Goal: Information Seeking & Learning: Learn about a topic

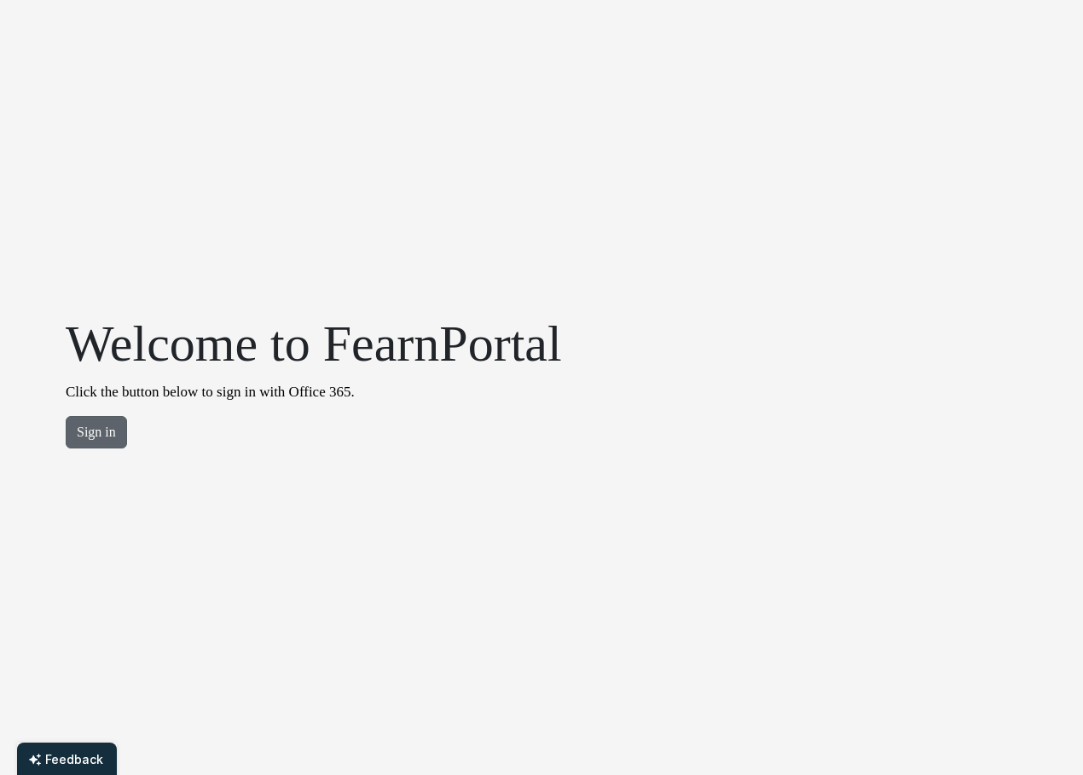
click at [114, 434] on button "Sign in" at bounding box center [96, 432] width 61 height 32
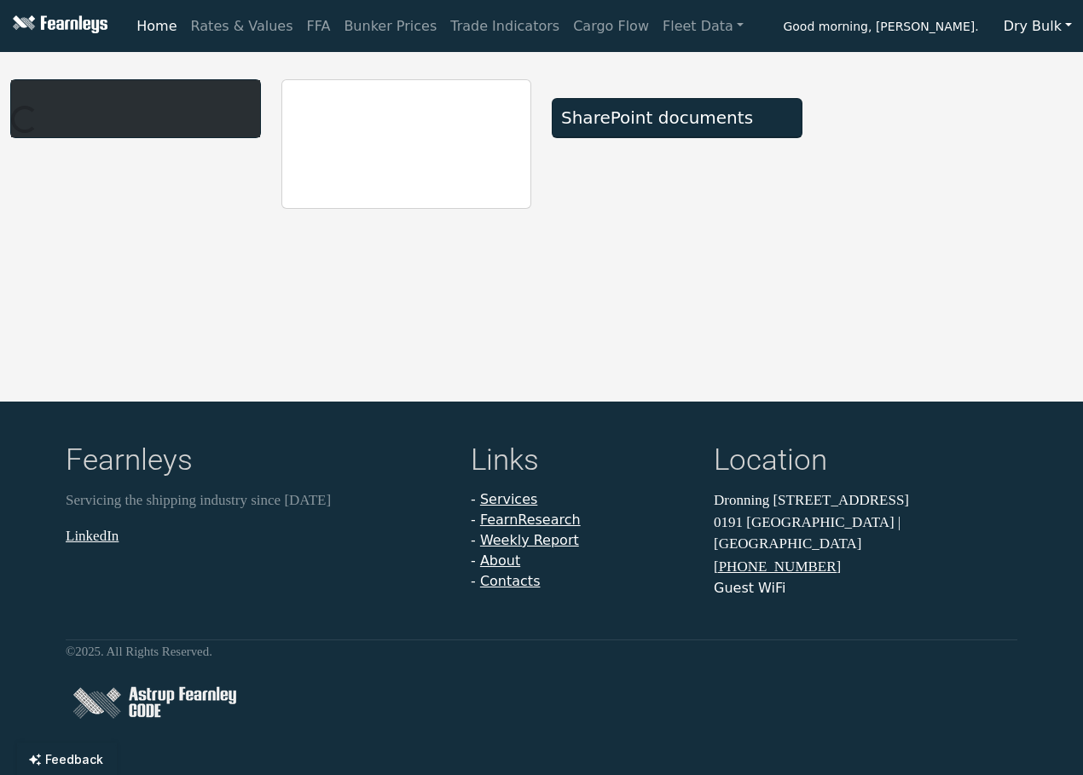
click at [1067, 25] on button "Dry Bulk" at bounding box center [1037, 26] width 90 height 32
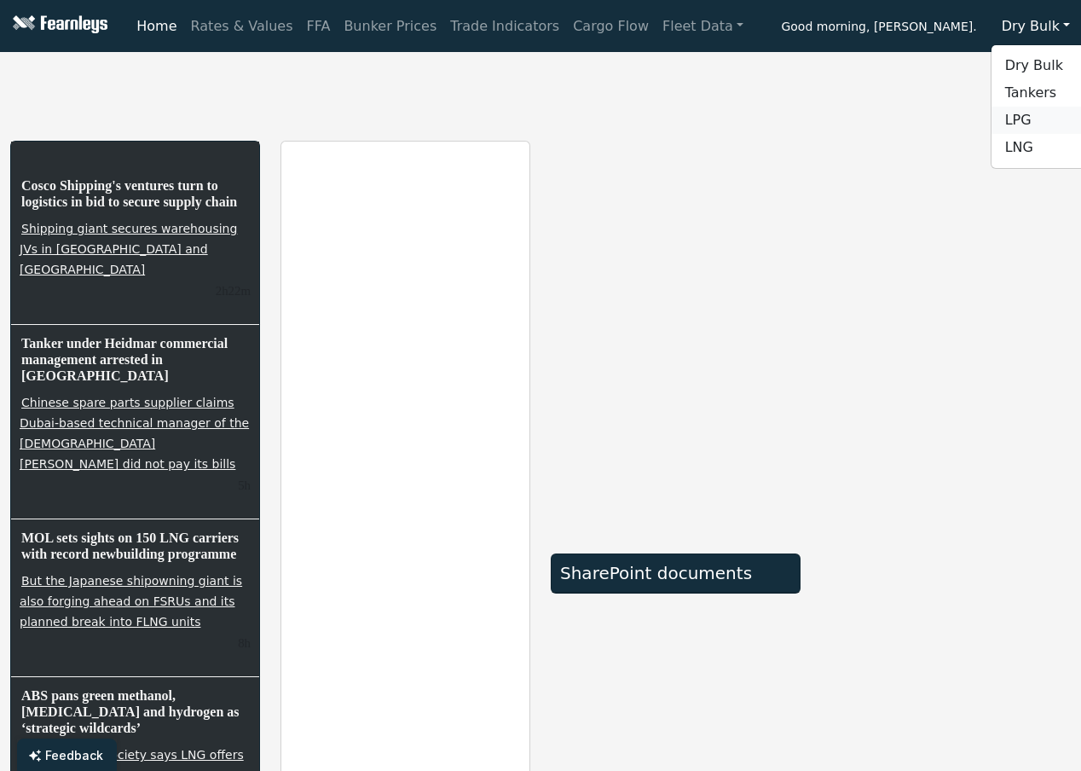
click at [1031, 117] on link "LPG" at bounding box center [1058, 120] width 135 height 27
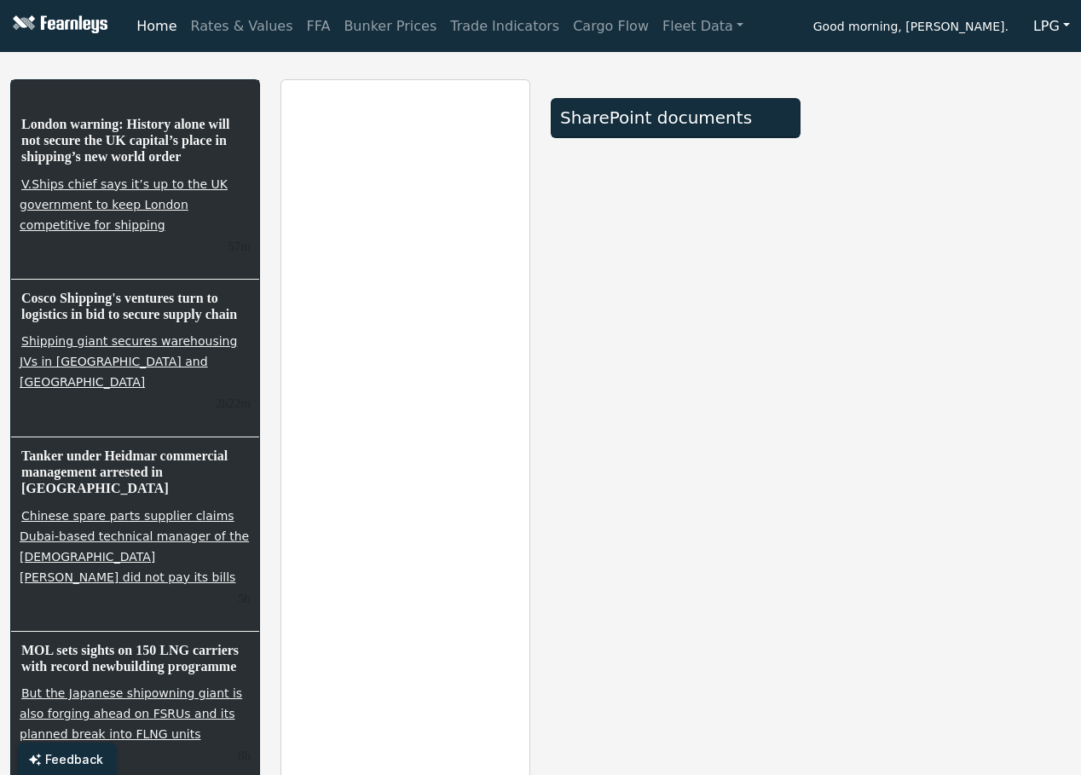
click at [1057, 28] on button "LPG" at bounding box center [1051, 26] width 59 height 32
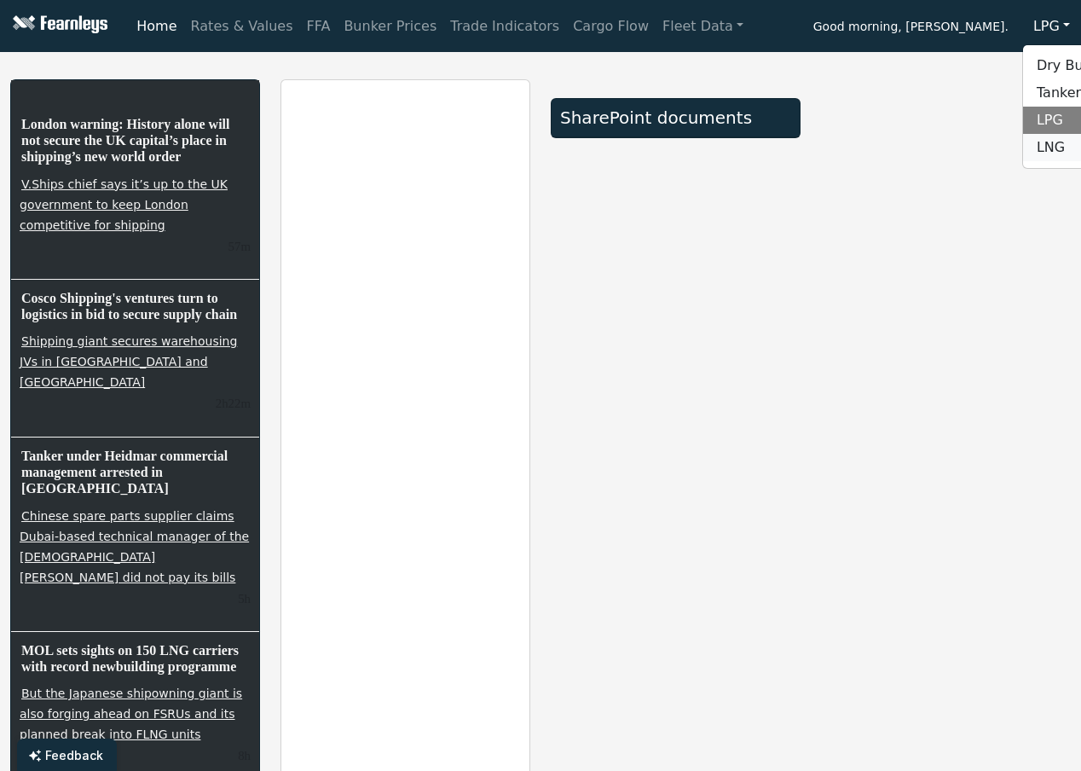
click at [1047, 143] on link "LNG" at bounding box center [1090, 147] width 135 height 27
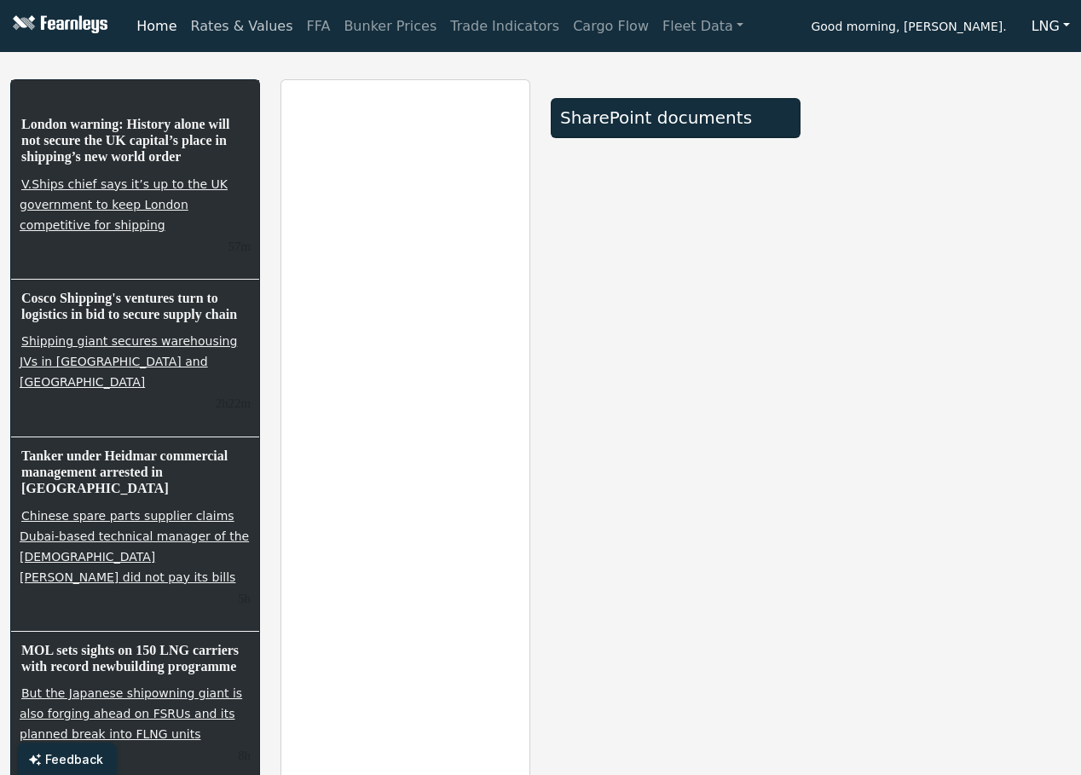
click at [249, 38] on link "Rates & Values" at bounding box center [242, 26] width 116 height 34
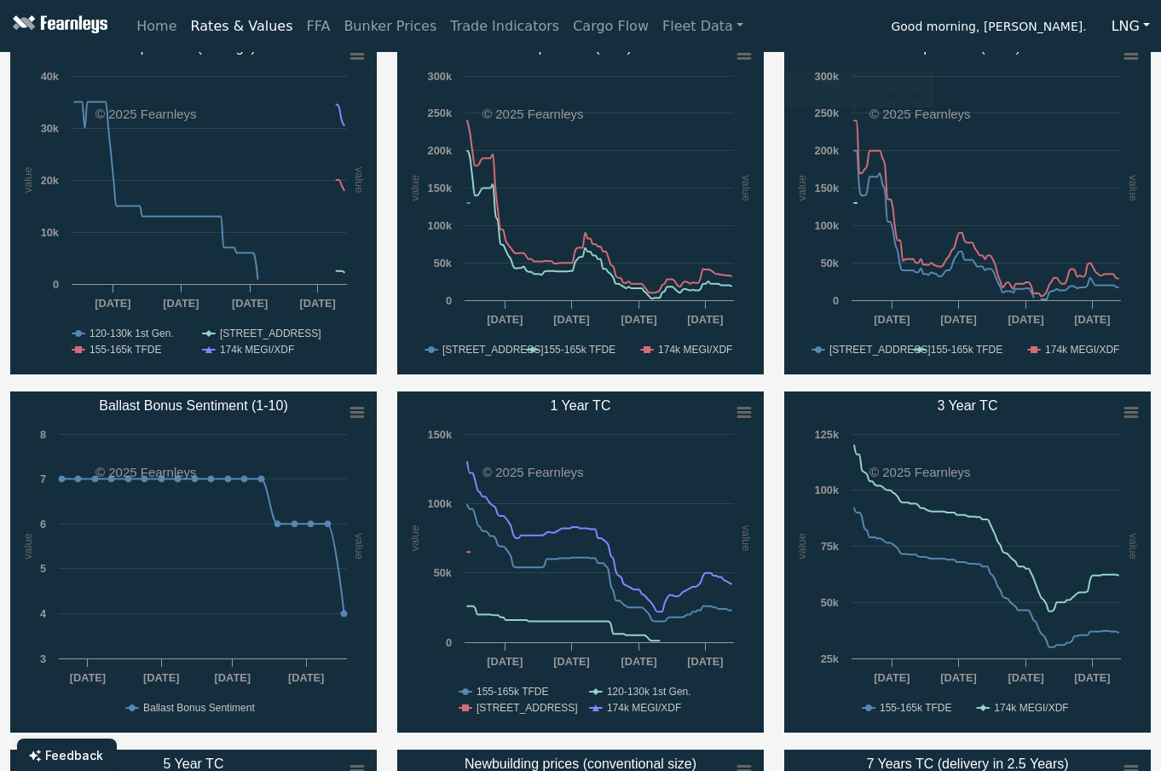
scroll to position [256, 0]
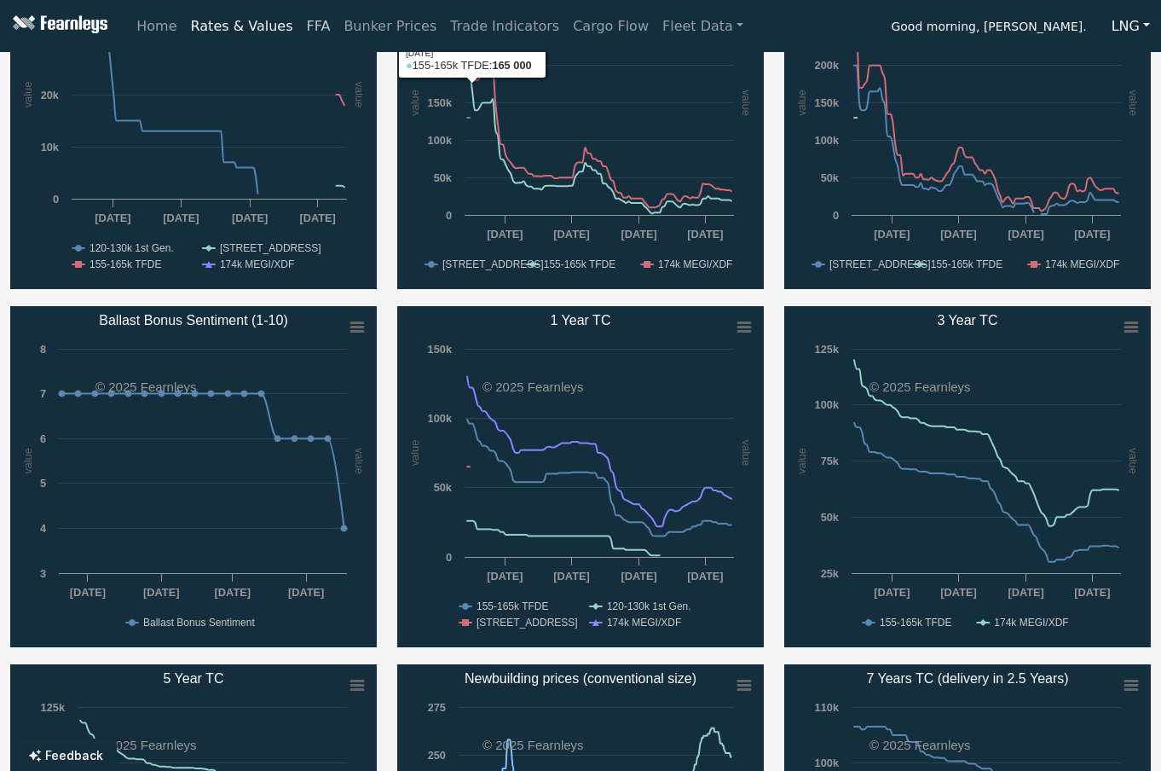
click at [300, 26] on link "FFA" at bounding box center [319, 26] width 38 height 34
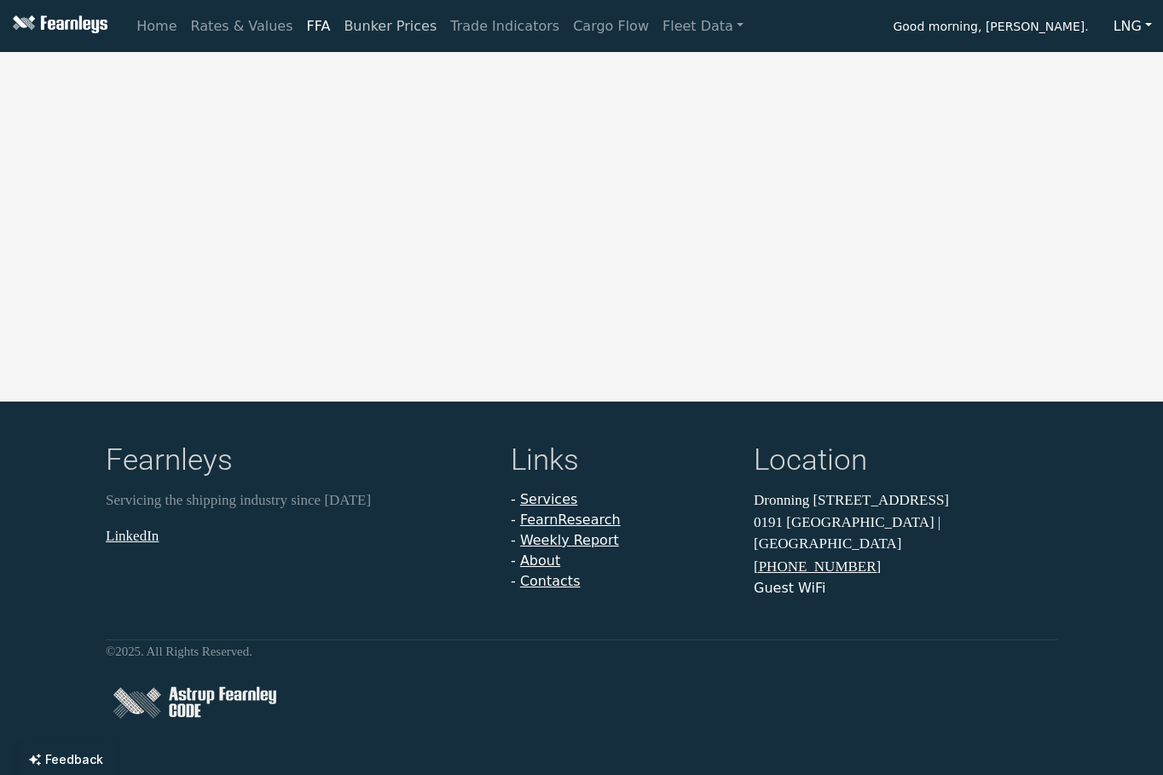
click at [349, 25] on link "Bunker Prices" at bounding box center [390, 26] width 107 height 34
click at [486, 31] on link "Trade Indicators" at bounding box center [504, 26] width 123 height 34
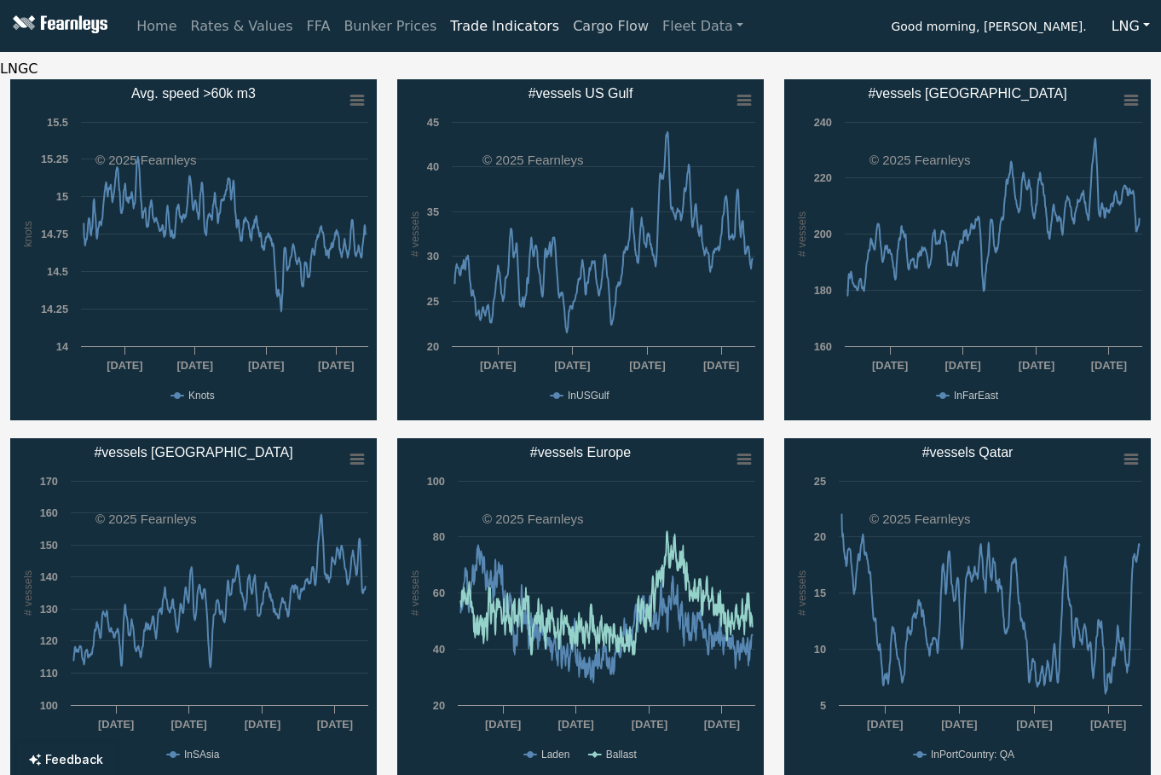
click at [566, 23] on link "Cargo Flow" at bounding box center [610, 26] width 89 height 34
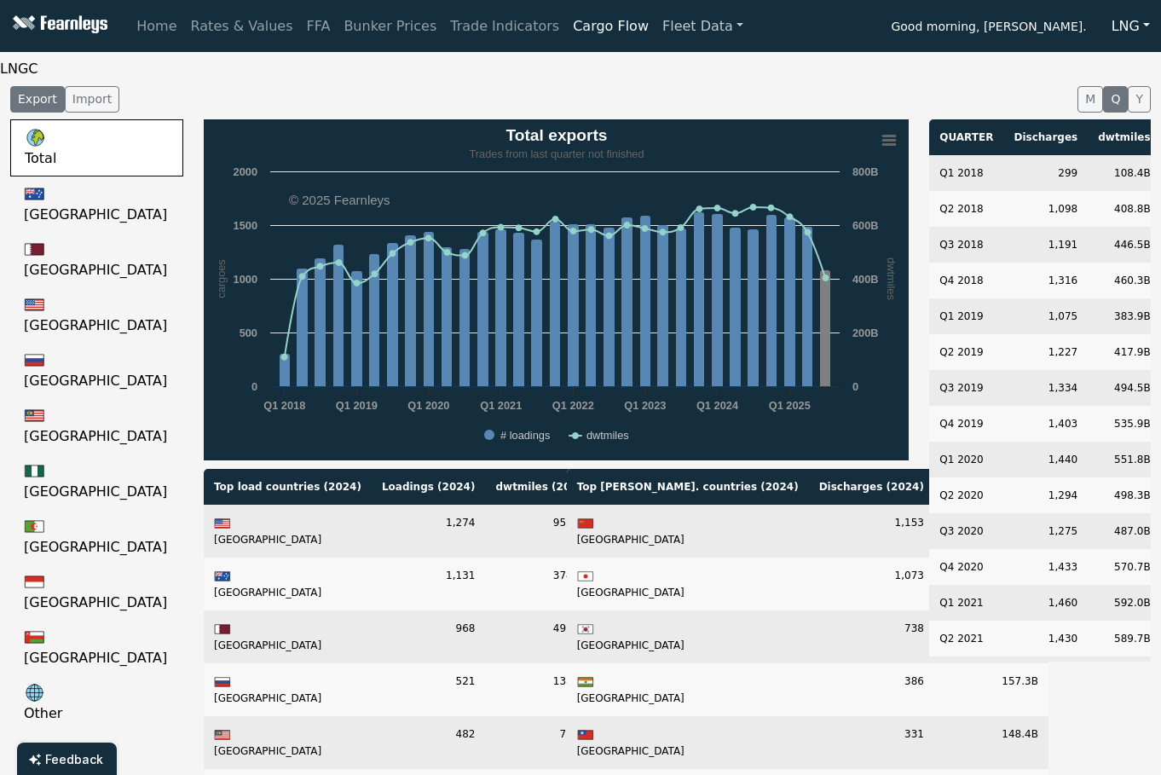
click at [655, 31] on link "Fleet Data" at bounding box center [702, 26] width 95 height 34
click at [670, 68] on link "Fleet Stats" at bounding box center [723, 73] width 107 height 34
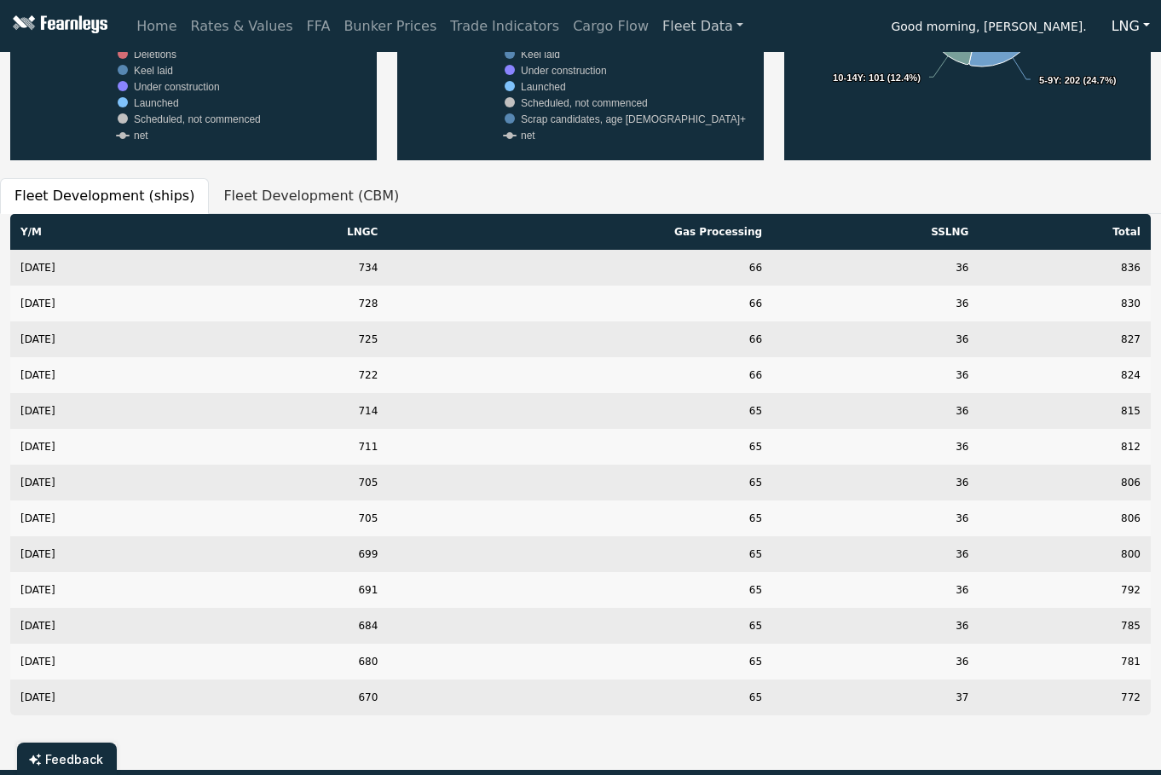
scroll to position [682, 0]
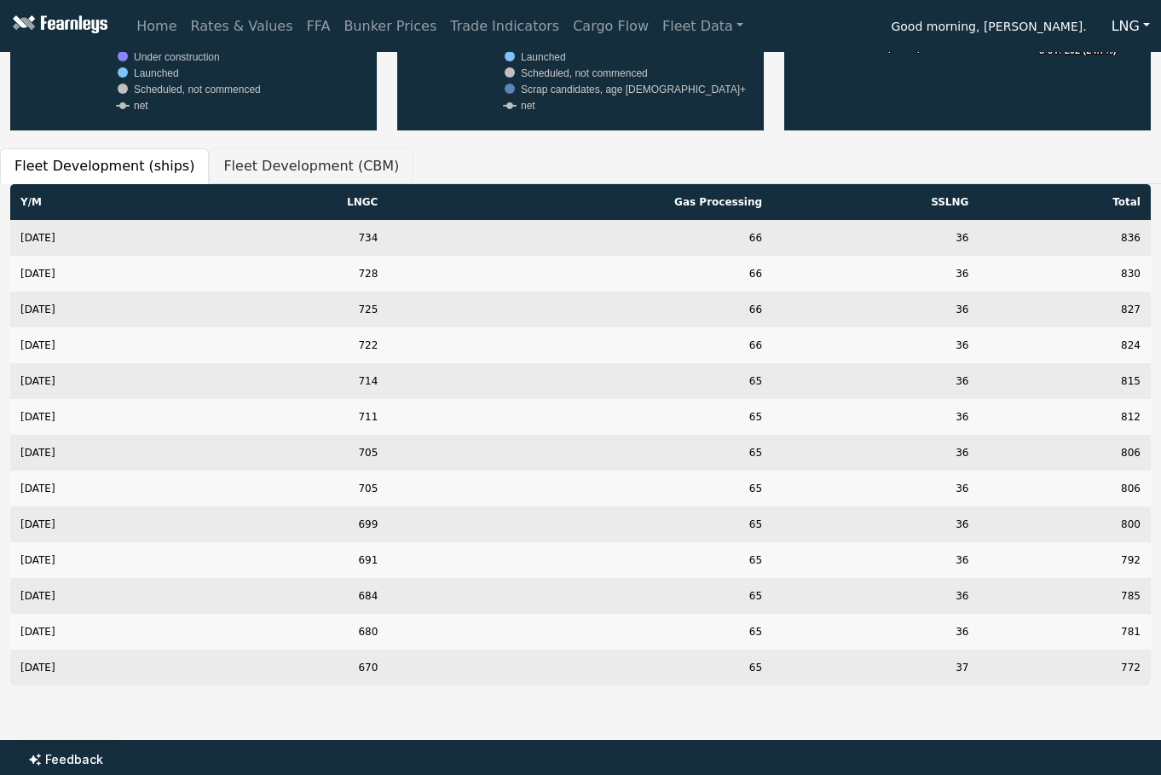
click at [295, 177] on button "Fleet Development (CBM)" at bounding box center [311, 166] width 205 height 36
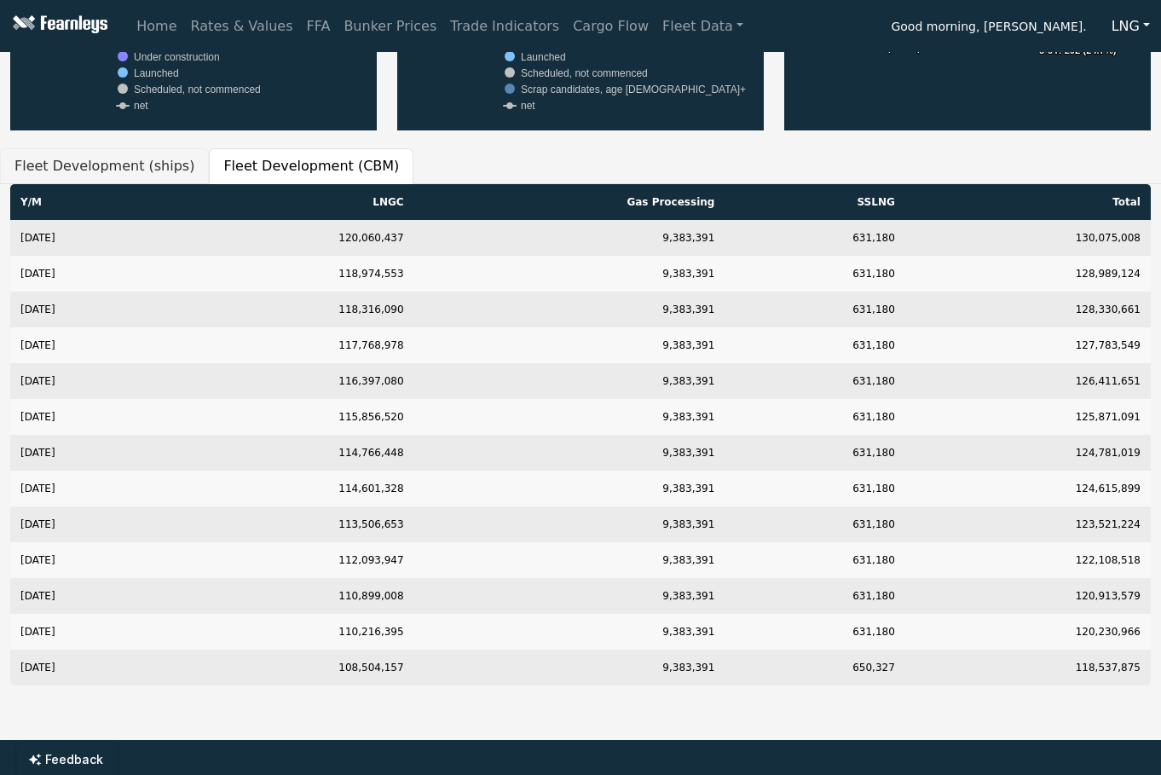
click at [119, 165] on button "Fleet Development (ships)" at bounding box center [104, 166] width 209 height 36
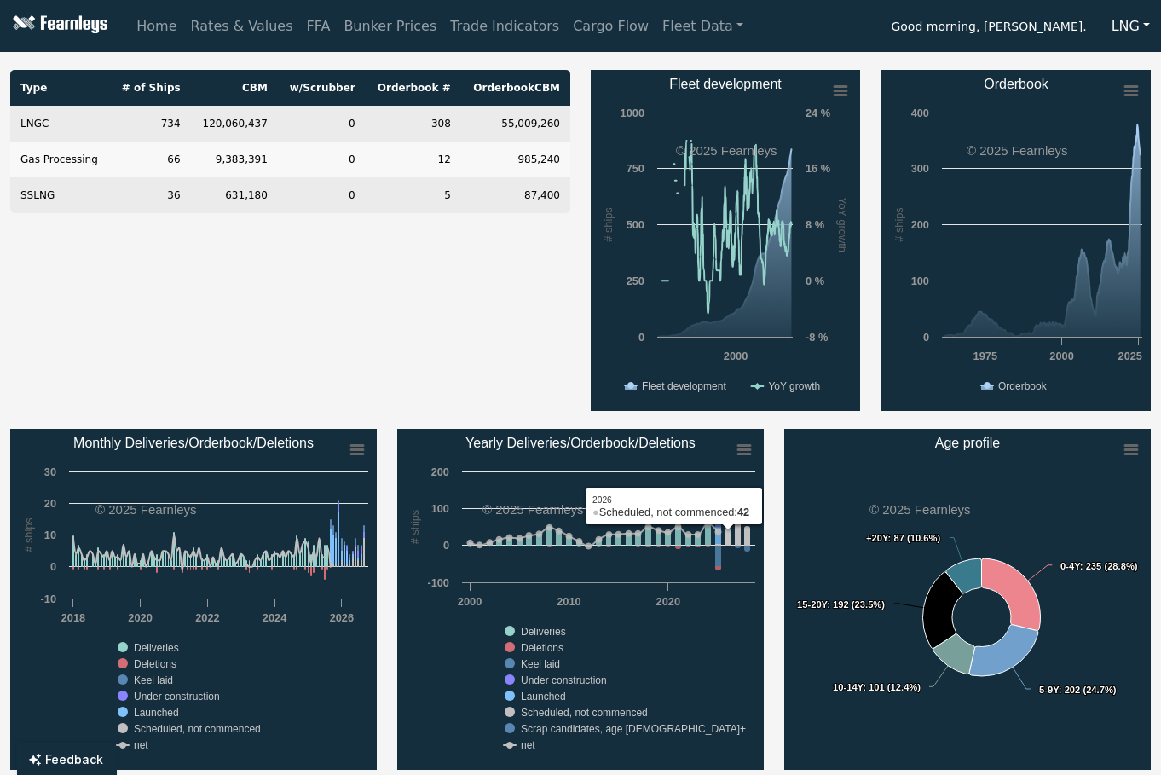
scroll to position [0, 0]
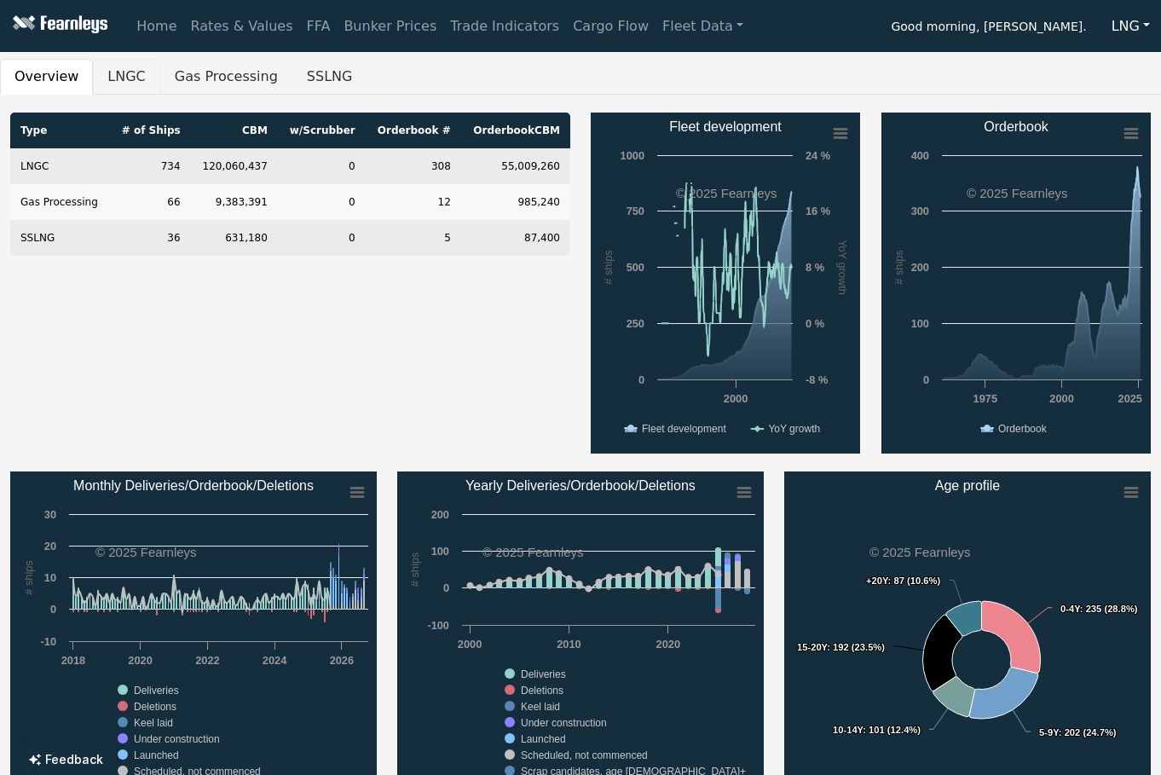
click at [119, 75] on button "LNGC" at bounding box center [126, 77] width 66 height 36
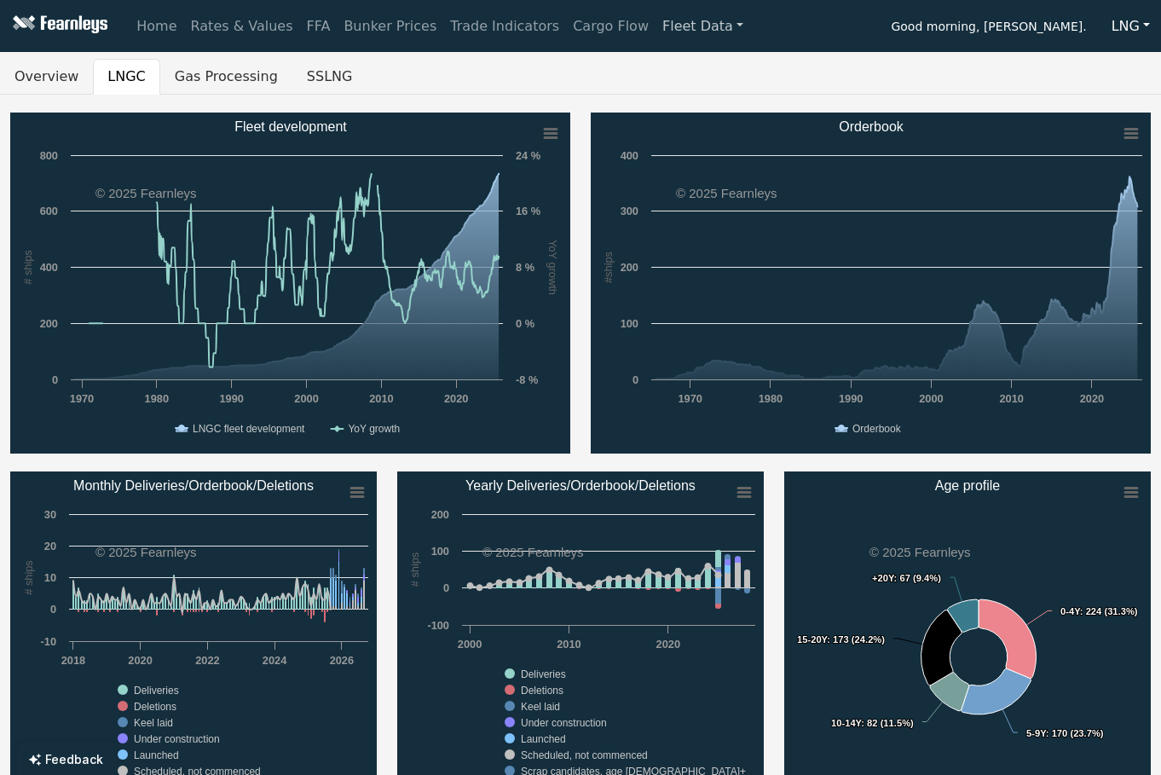
click at [664, 31] on link "Fleet Data" at bounding box center [702, 26] width 95 height 34
click at [685, 122] on link "Fleet Search" at bounding box center [723, 114] width 107 height 34
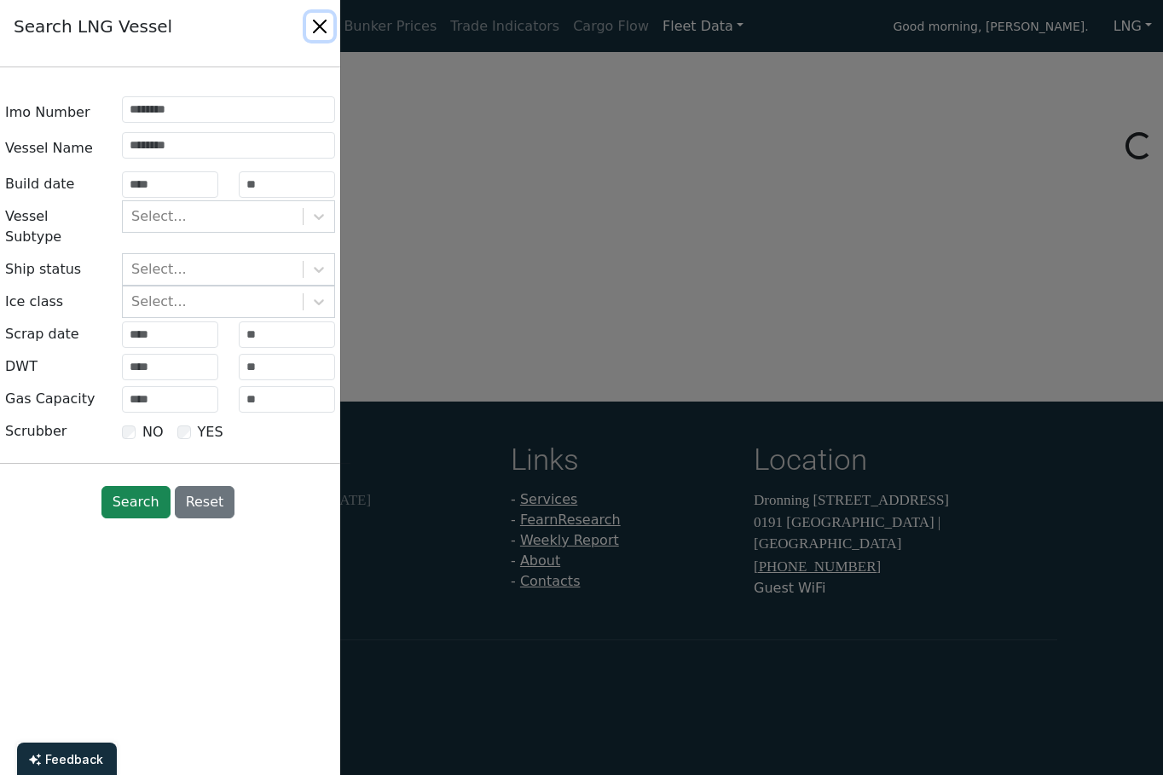
click at [316, 24] on button "Close" at bounding box center [319, 26] width 27 height 27
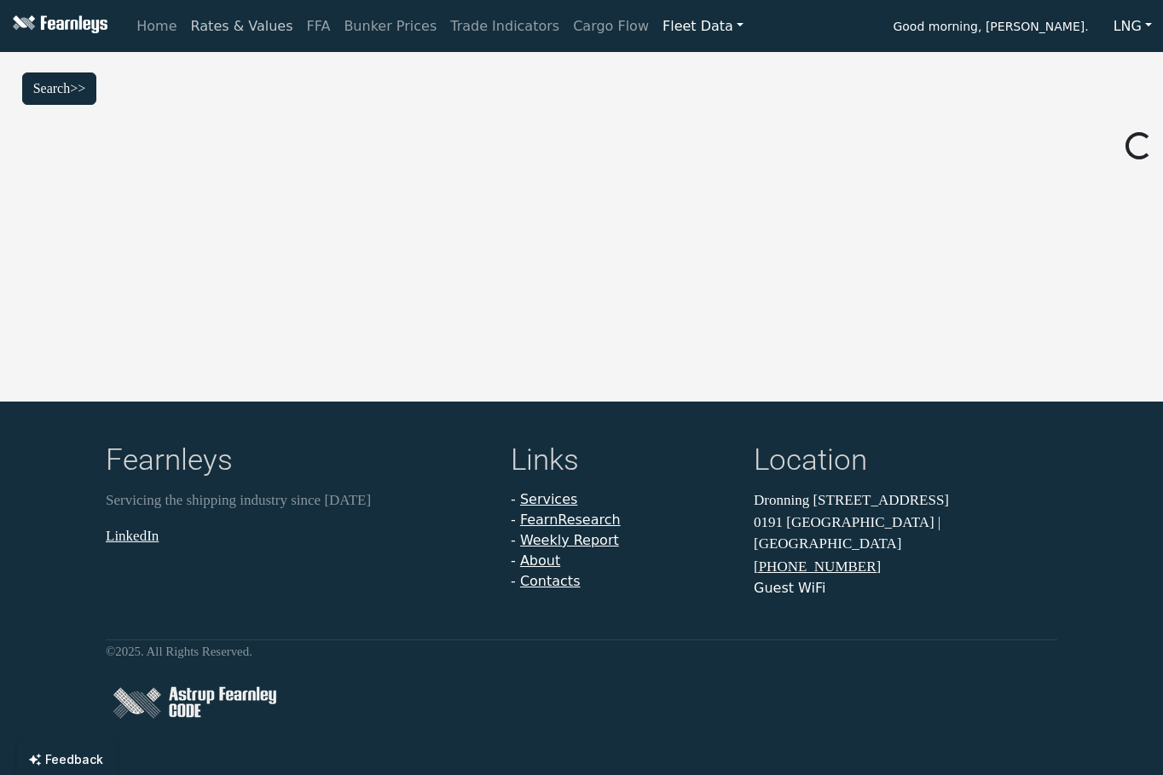
click at [237, 30] on link "Rates & Values" at bounding box center [242, 26] width 116 height 34
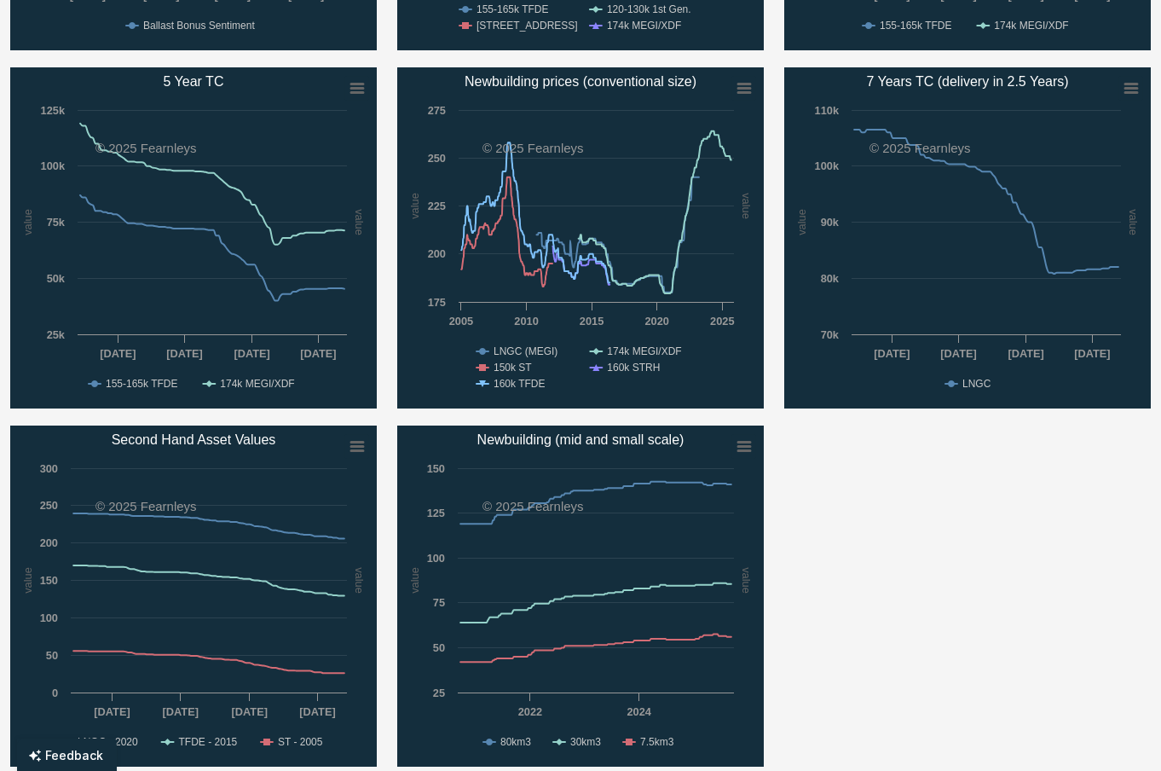
scroll to position [938, 0]
